Goal: Task Accomplishment & Management: Use online tool/utility

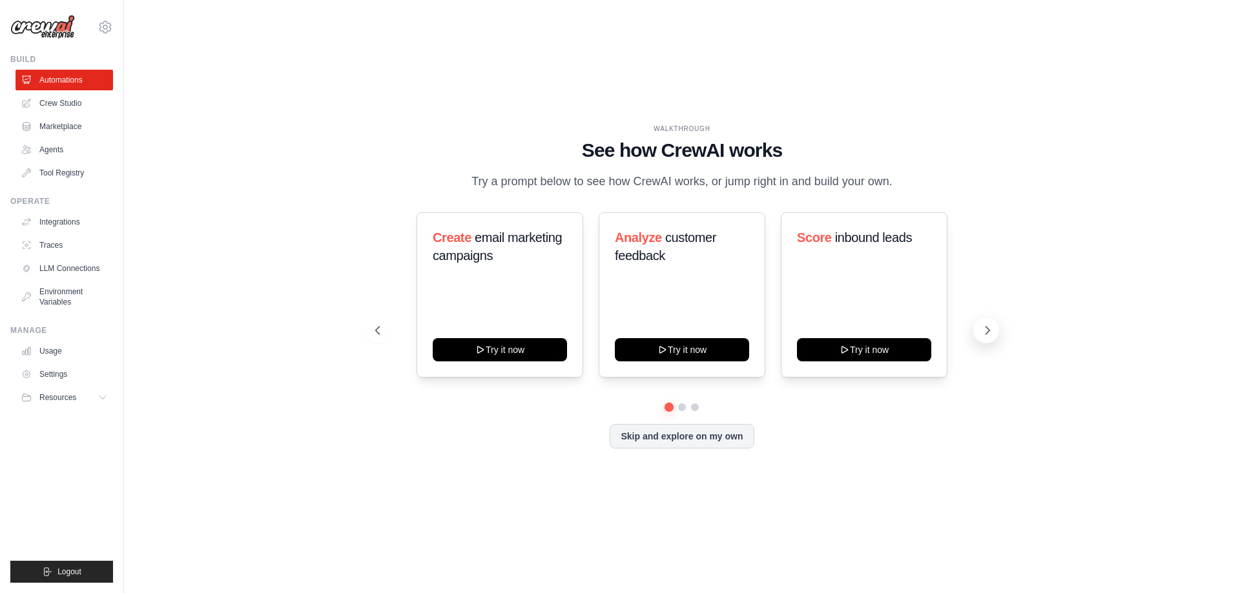
click at [985, 337] on icon at bounding box center [987, 330] width 13 height 13
click at [996, 344] on button at bounding box center [986, 331] width 26 height 26
click at [685, 448] on button "Skip and explore on my own" at bounding box center [682, 435] width 144 height 25
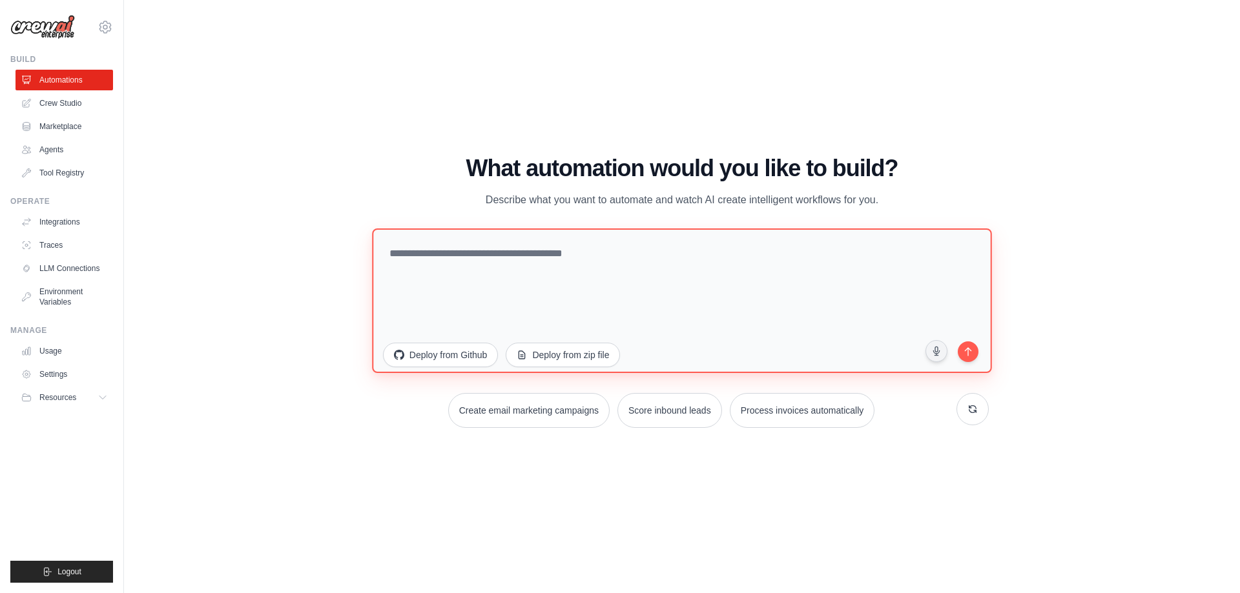
click at [548, 272] on textarea at bounding box center [682, 300] width 620 height 145
click at [491, 203] on p "Describe what you want to automate and watch AI create intelligent workflows fo…" at bounding box center [682, 200] width 434 height 17
click at [605, 205] on p "Describe what you want to automate and watch AI create intelligent workflows fo…" at bounding box center [682, 200] width 434 height 17
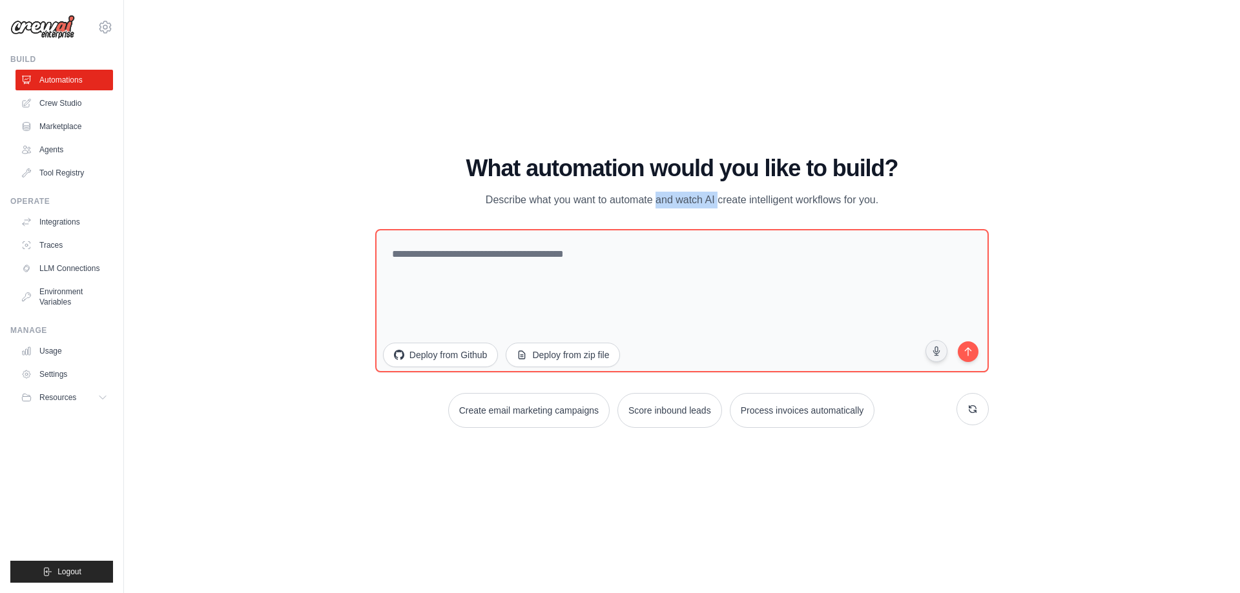
drag, startPoint x: 665, startPoint y: 203, endPoint x: 599, endPoint y: 207, distance: 66.0
click at [597, 207] on p "Describe what you want to automate and watch AI create intelligent workflows fo…" at bounding box center [682, 200] width 434 height 17
click at [792, 203] on p "Describe what you want to automate and watch AI create intelligent workflows fo…" at bounding box center [682, 200] width 434 height 17
drag, startPoint x: 906, startPoint y: 200, endPoint x: 434, endPoint y: 162, distance: 473.6
click at [434, 162] on div "What automation would you like to build? Describe what you want to automate and…" at bounding box center [682, 182] width 614 height 53
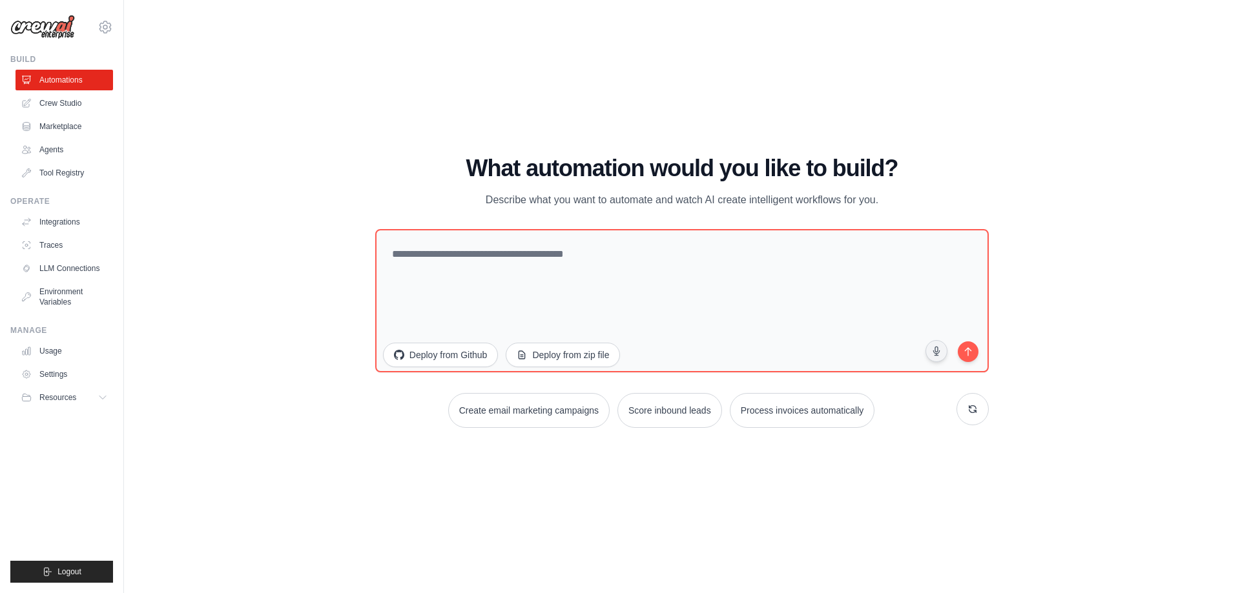
click at [654, 94] on div "WALKTHROUGH See how [PERSON_NAME] works Try a prompt below to see how [PERSON_N…" at bounding box center [682, 297] width 1075 height 568
